Goal: Task Accomplishment & Management: Manage account settings

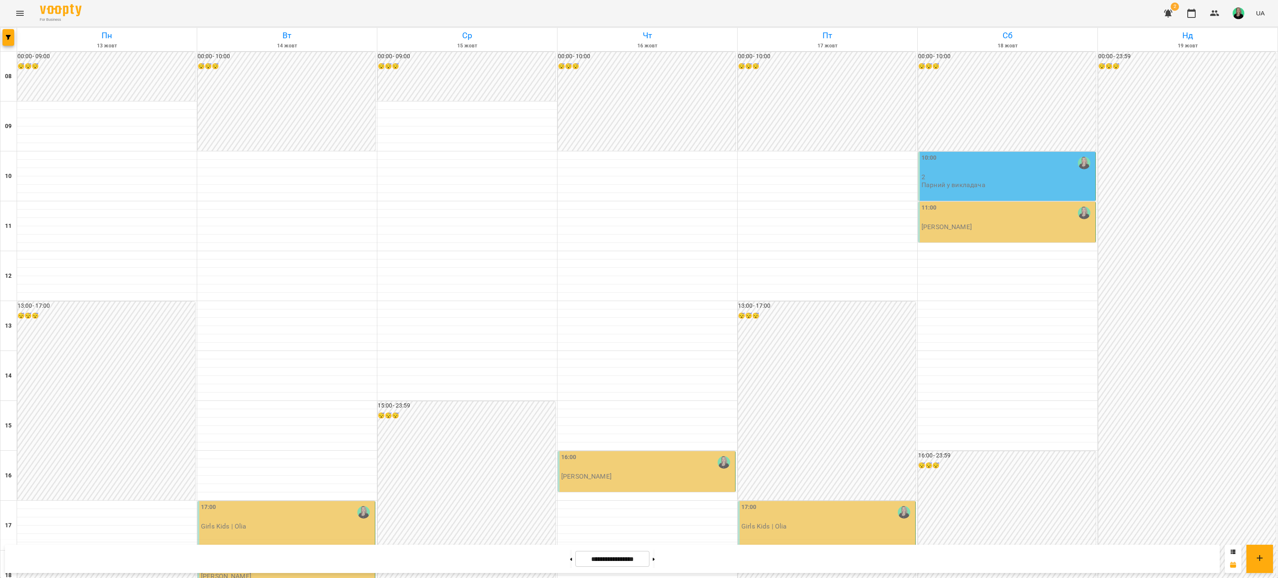
scroll to position [83, 0]
click at [286, 503] on div "17:00" at bounding box center [287, 512] width 172 height 19
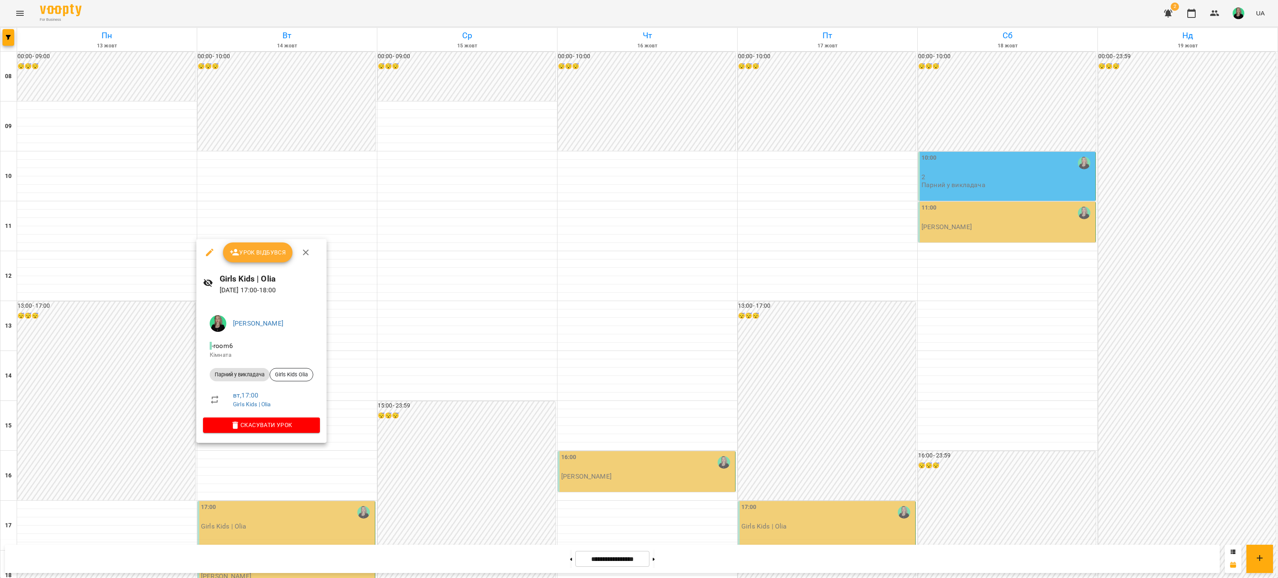
click at [250, 255] on span "Урок відбувся" at bounding box center [258, 253] width 57 height 10
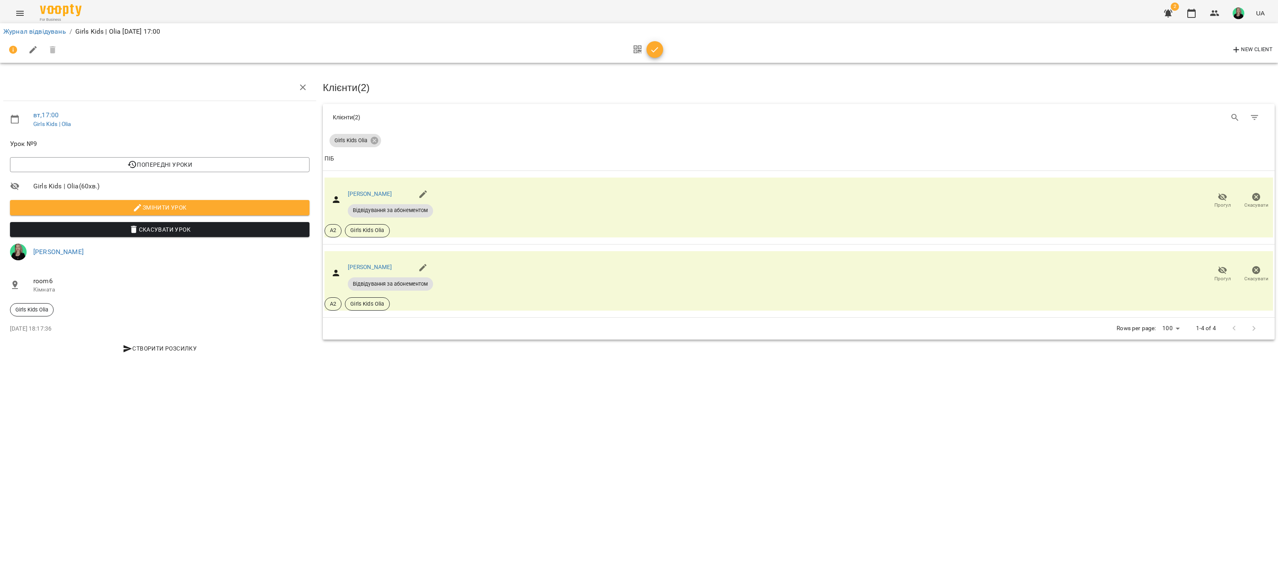
click at [654, 48] on icon "button" at bounding box center [655, 50] width 10 height 10
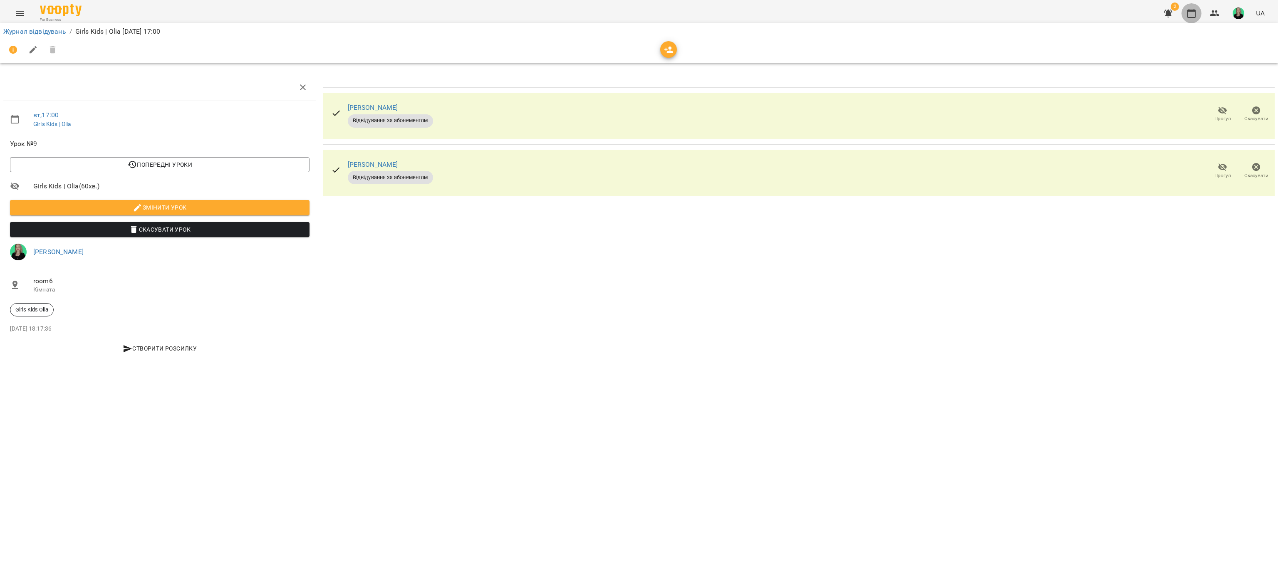
click at [1196, 14] on icon "button" at bounding box center [1192, 13] width 8 height 9
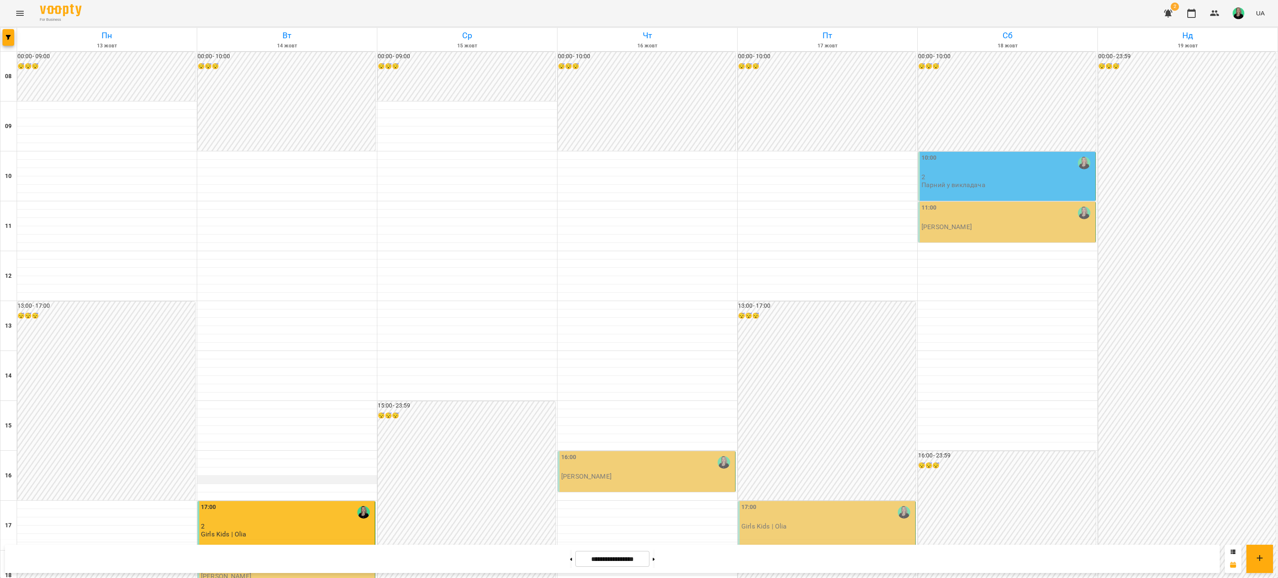
scroll to position [83, 0]
click at [230, 553] on div "18:00" at bounding box center [287, 562] width 172 height 19
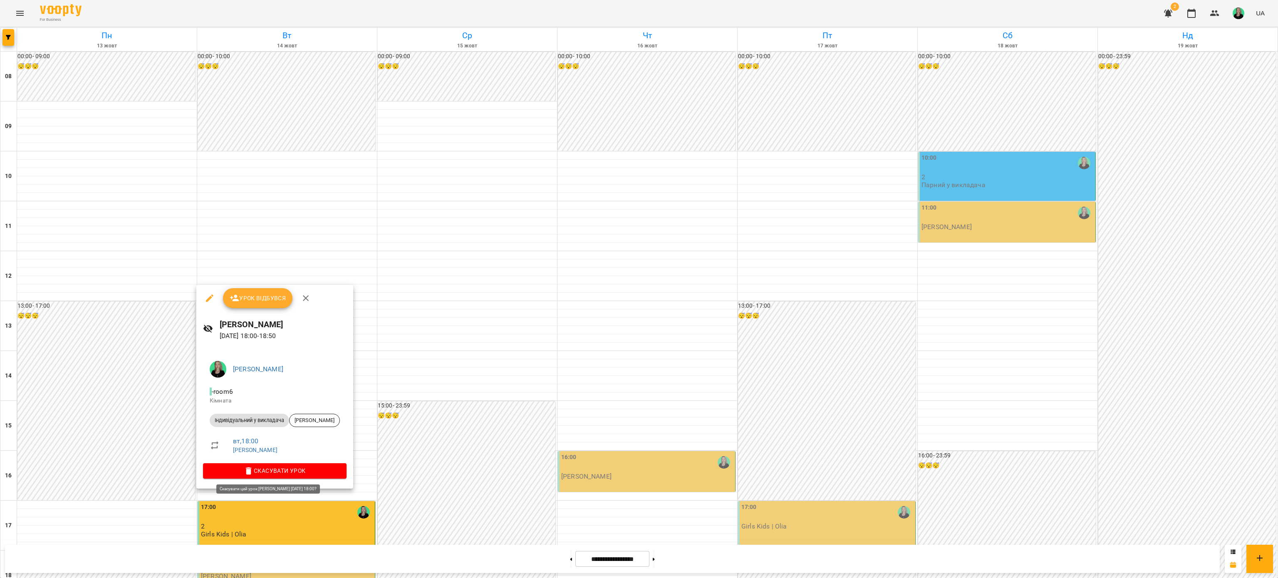
click at [264, 467] on span "Скасувати Урок" at bounding box center [275, 471] width 130 height 10
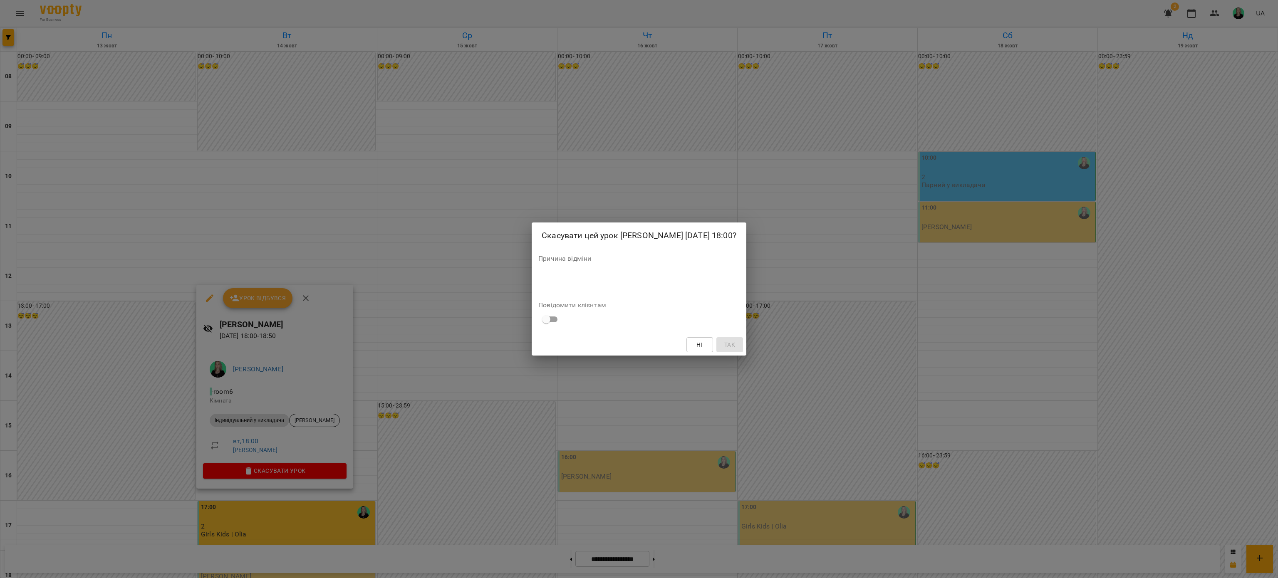
click at [451, 207] on div "Скасувати цей урок [PERSON_NAME] [DATE] 18:00? Причина відміни * Повідомити клі…" at bounding box center [639, 289] width 1278 height 578
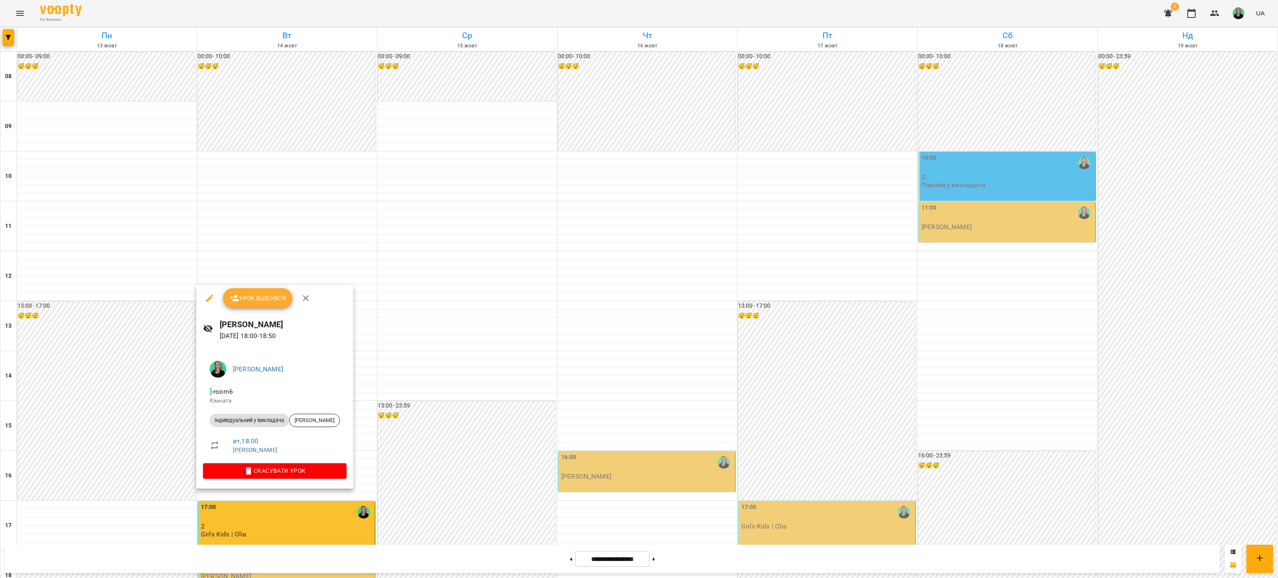
click at [236, 295] on icon "button" at bounding box center [235, 298] width 10 height 10
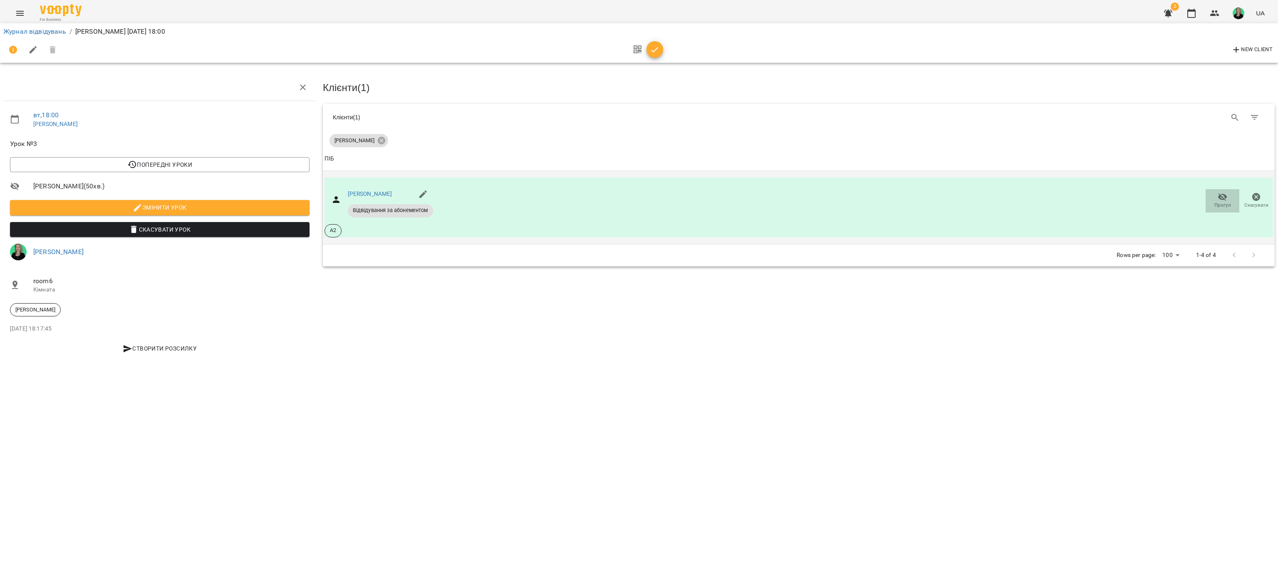
click at [1221, 195] on icon "button" at bounding box center [1223, 197] width 9 height 8
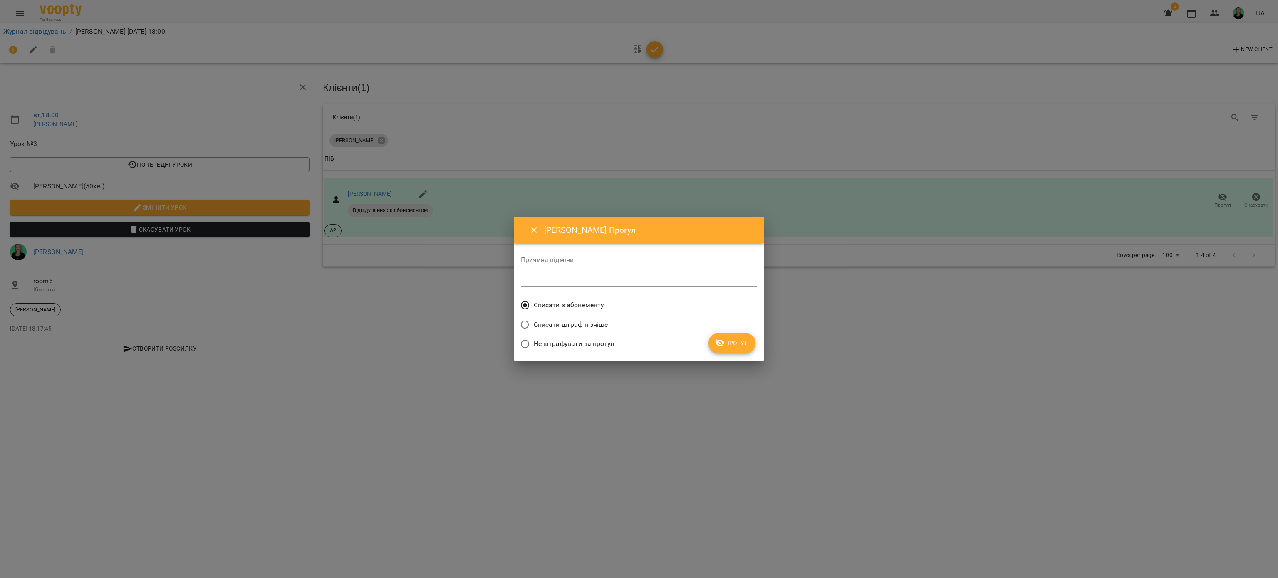
click at [584, 278] on textarea at bounding box center [639, 280] width 236 height 8
type textarea "**********"
click at [729, 345] on span "Прогул" at bounding box center [732, 343] width 34 height 10
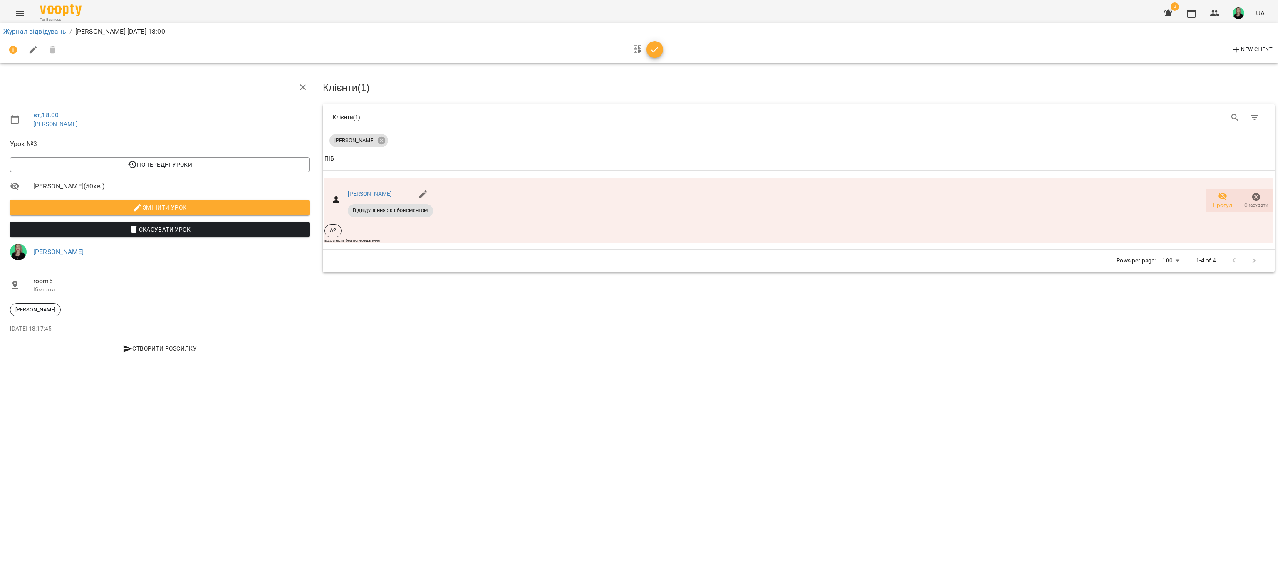
click at [654, 49] on icon "button" at bounding box center [655, 50] width 10 height 10
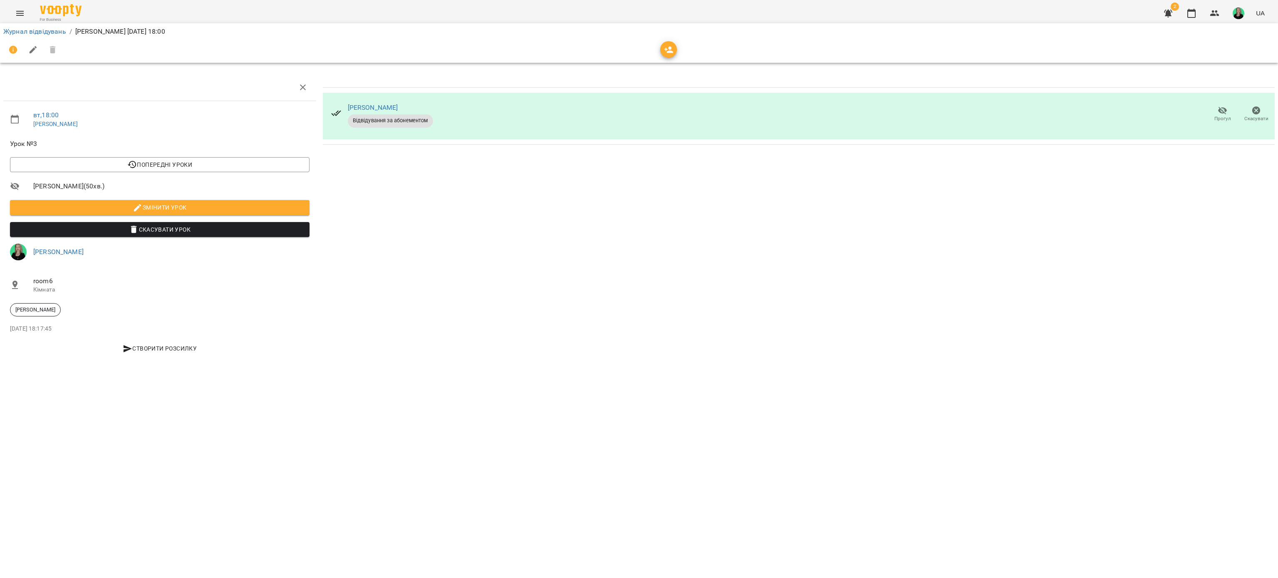
click at [1217, 114] on span "Прогул" at bounding box center [1223, 114] width 24 height 17
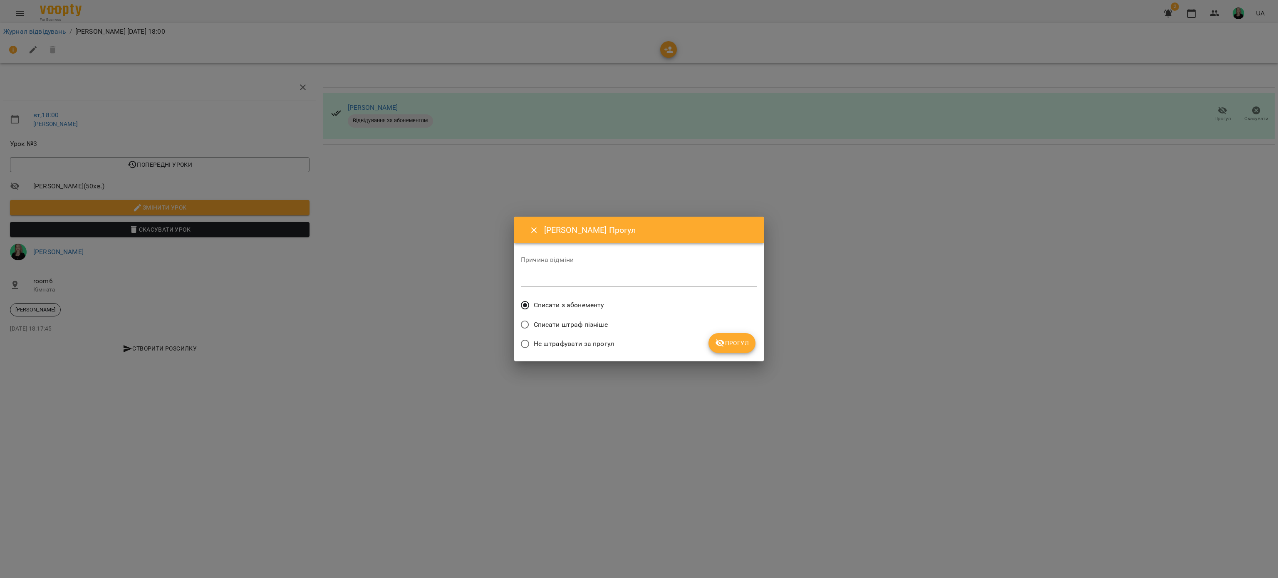
click at [609, 280] on textarea at bounding box center [639, 280] width 236 height 8
type textarea "**********"
click at [726, 337] on button "Прогул" at bounding box center [732, 343] width 47 height 20
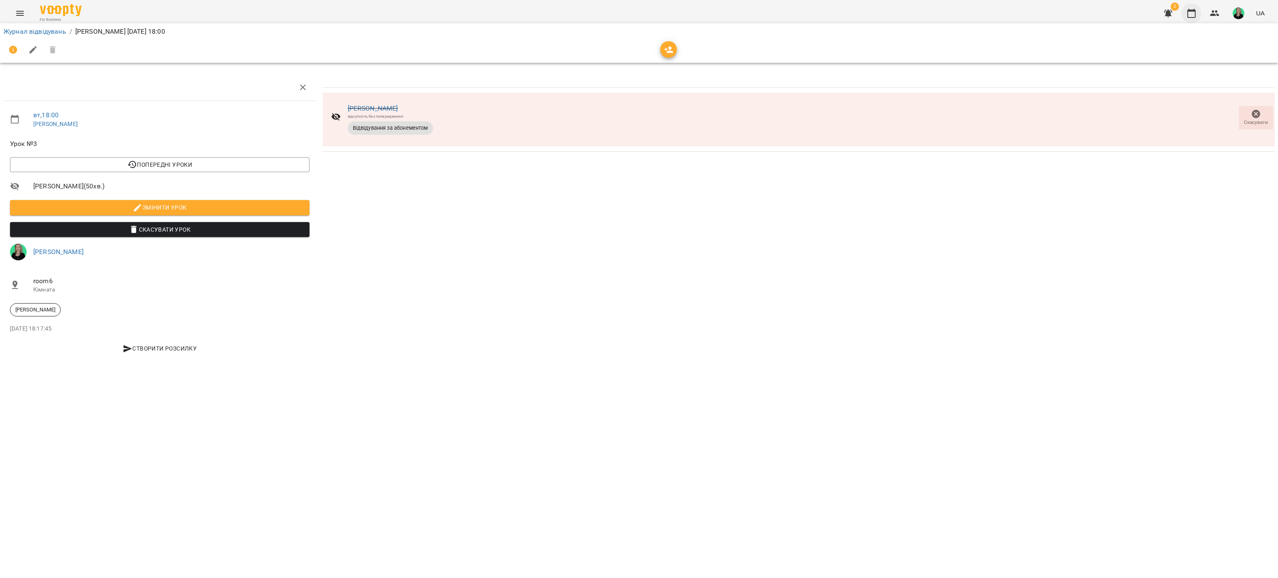
click at [1190, 18] on button "button" at bounding box center [1192, 13] width 20 height 20
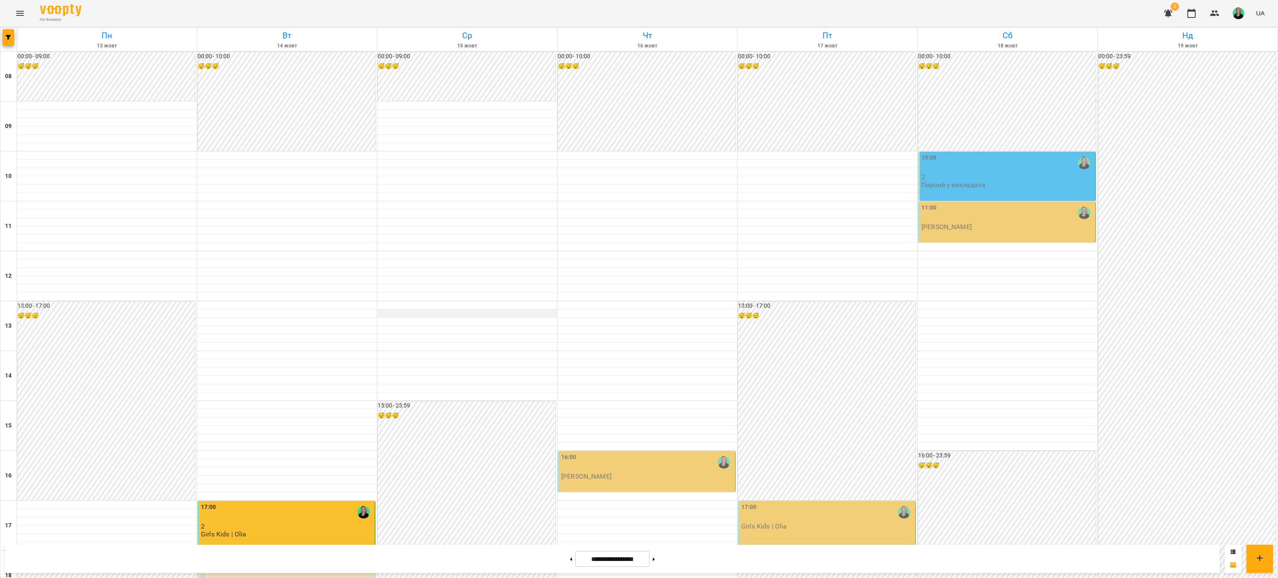
scroll to position [166, 0]
click at [301, 553] on div "18:00" at bounding box center [287, 562] width 172 height 19
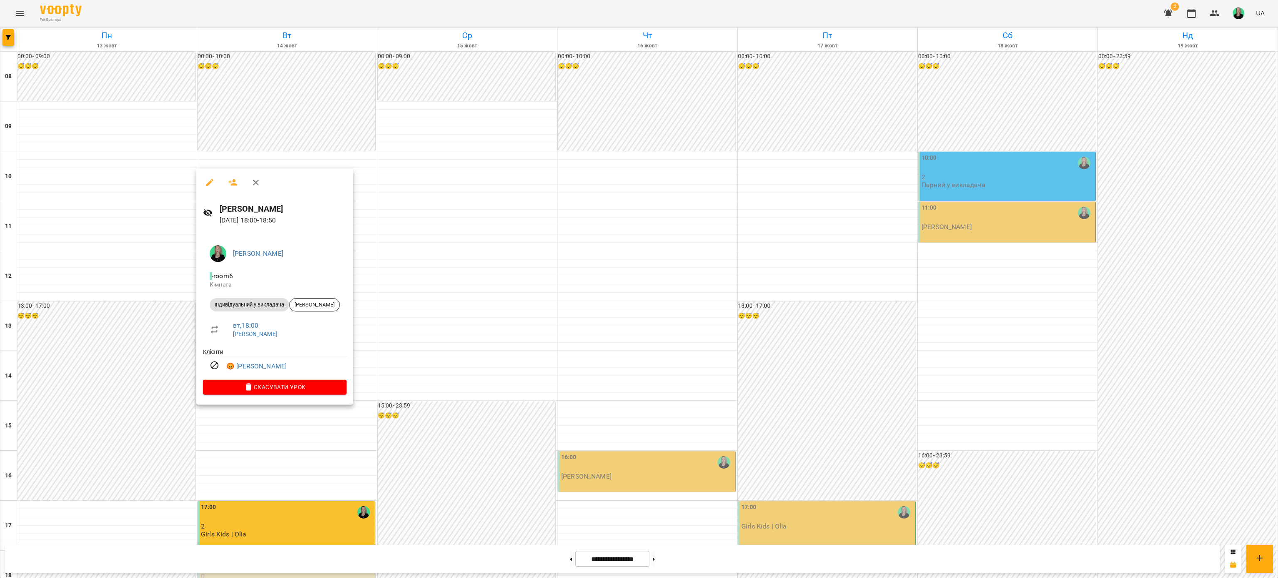
click at [1241, 14] on div at bounding box center [639, 289] width 1278 height 578
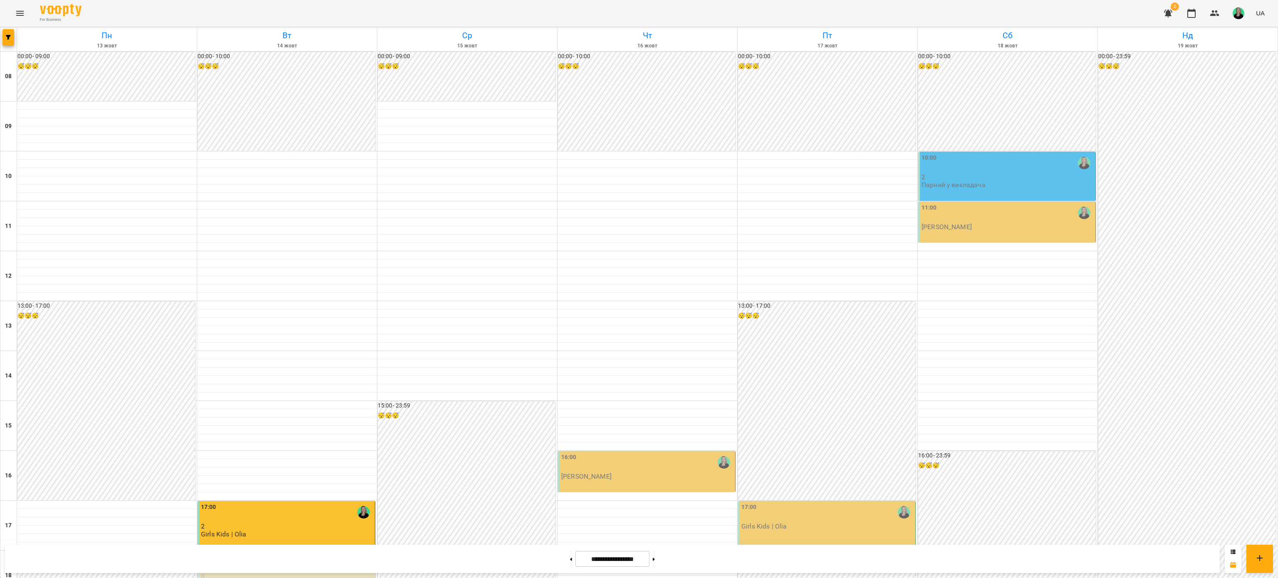
click at [1242, 9] on img "button" at bounding box center [1239, 13] width 12 height 12
click at [1229, 29] on span "[PERSON_NAME]" at bounding box center [1242, 32] width 53 height 10
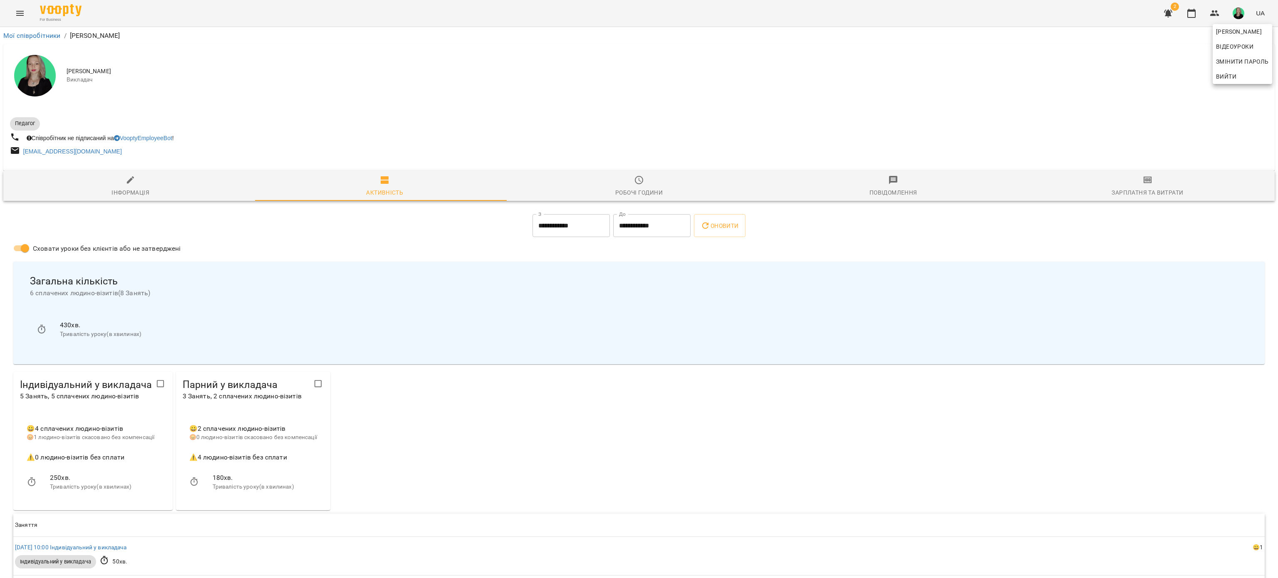
click at [1134, 191] on div at bounding box center [639, 289] width 1278 height 578
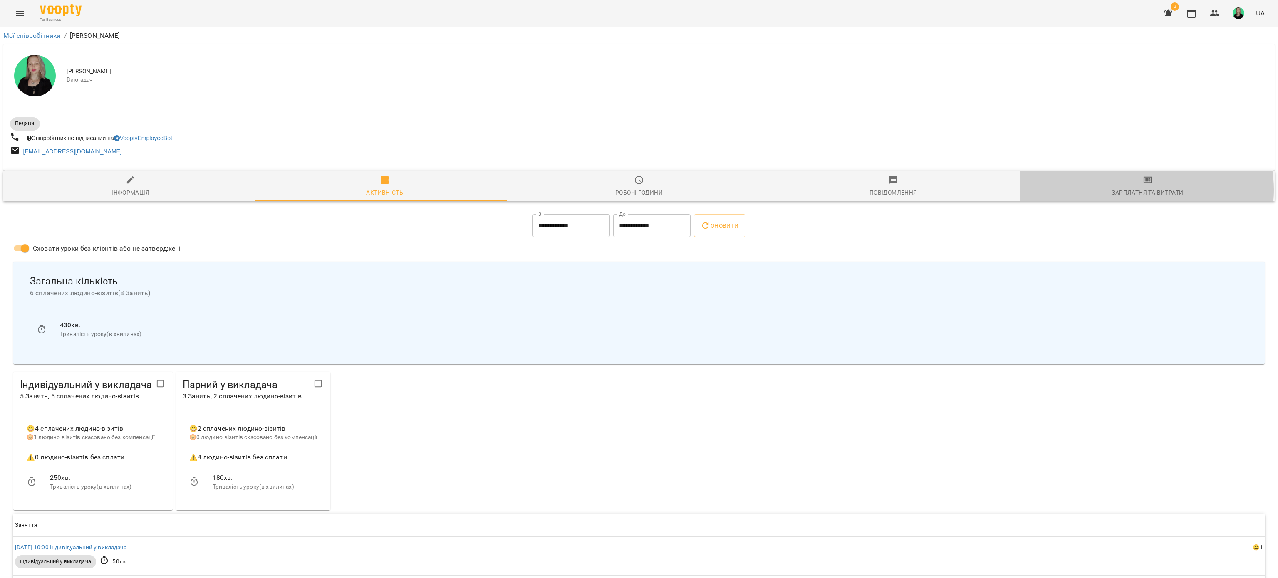
click at [1132, 191] on div "Зарплатня та Витрати" at bounding box center [1148, 193] width 72 height 10
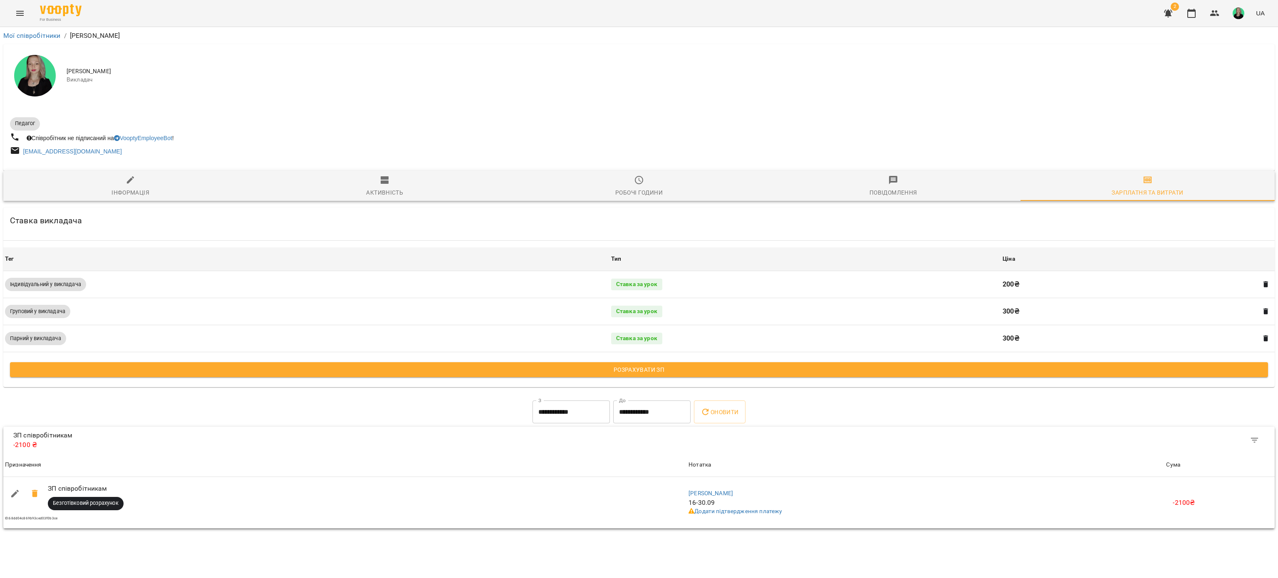
click at [620, 369] on span "Розрахувати ЗП" at bounding box center [639, 370] width 1245 height 10
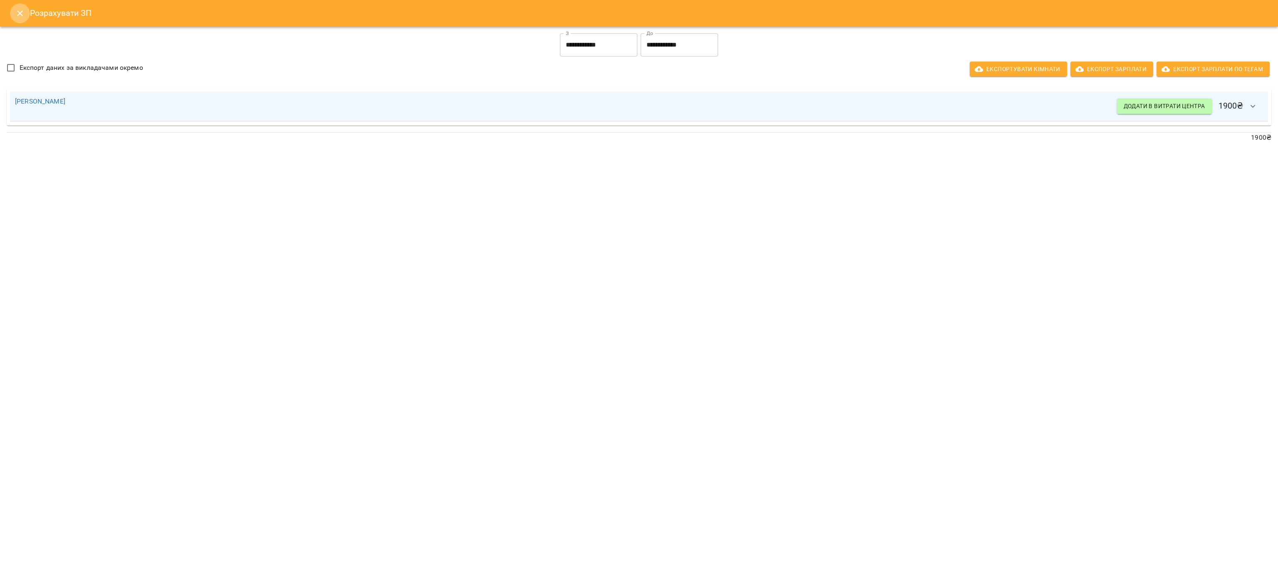
click at [18, 16] on icon "Close" at bounding box center [20, 13] width 10 height 10
